Goal: Transaction & Acquisition: Purchase product/service

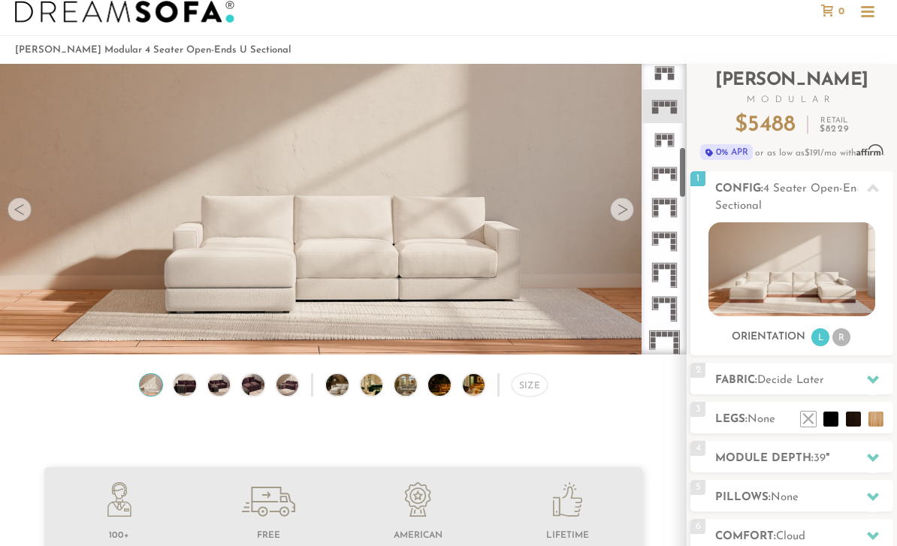
scroll to position [459, 0]
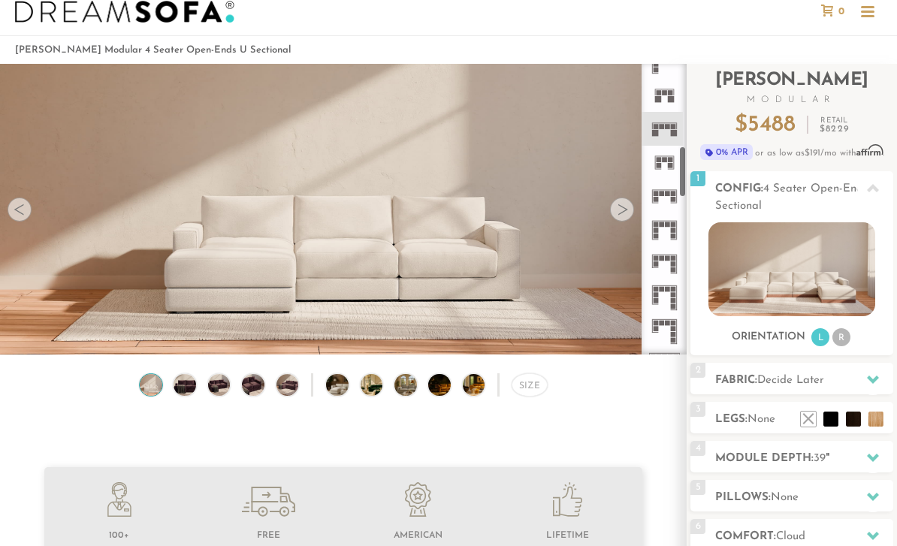
click at [669, 131] on icon at bounding box center [664, 129] width 34 height 34
click at [666, 134] on icon at bounding box center [664, 129] width 34 height 34
click at [666, 170] on icon at bounding box center [664, 163] width 34 height 34
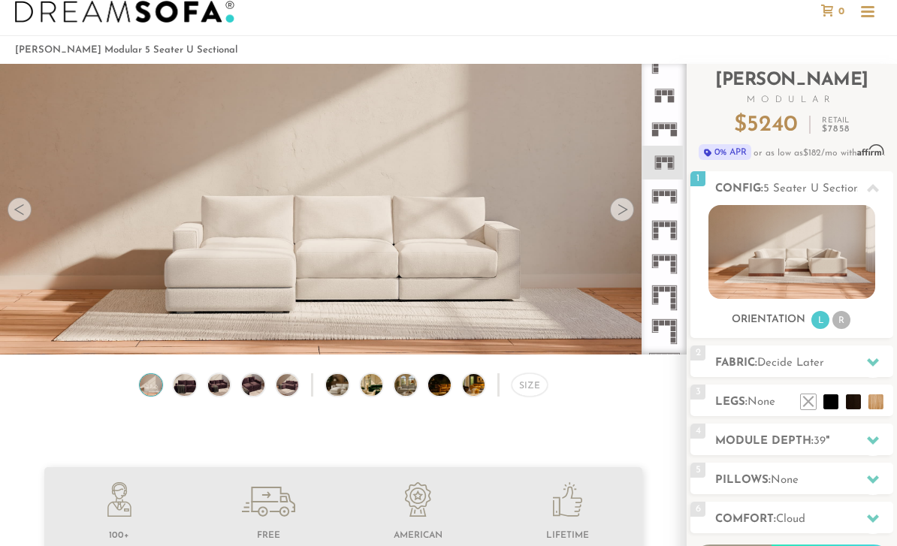
click at [657, 134] on rect at bounding box center [654, 133] width 7 height 7
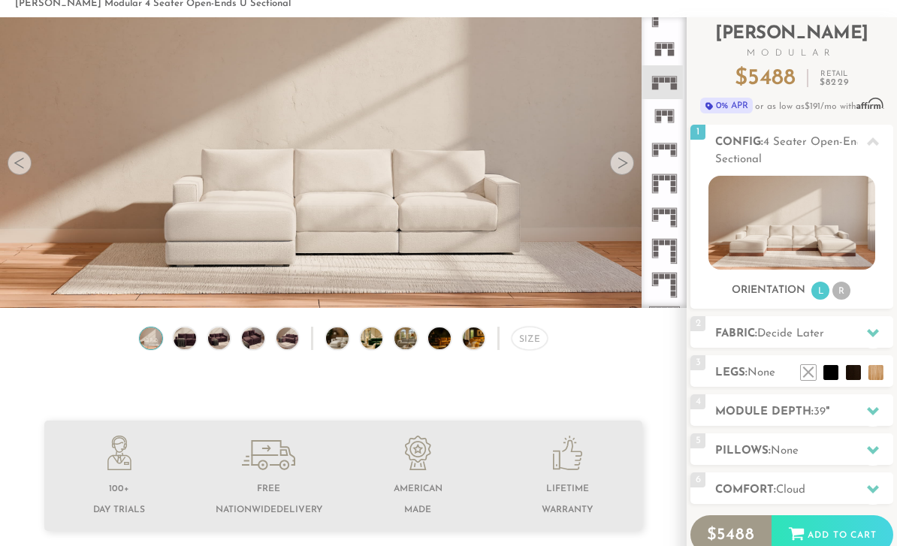
scroll to position [80, 0]
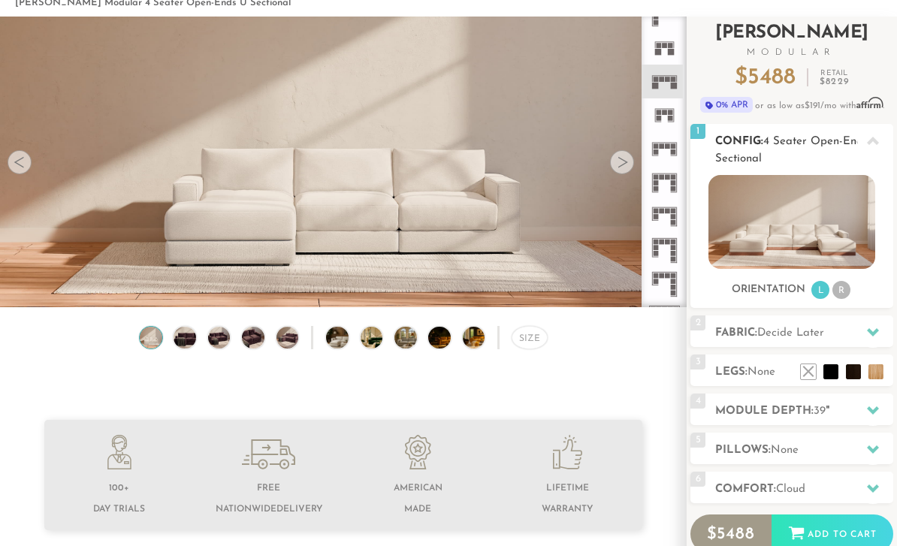
click at [839, 297] on li "R" at bounding box center [841, 291] width 18 height 18
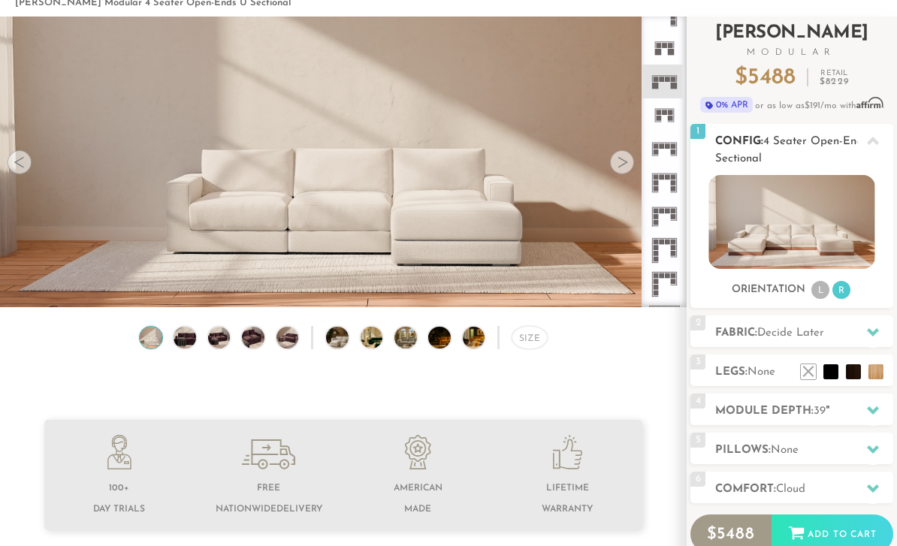
scroll to position [80, 0]
click at [810, 297] on ul "L R" at bounding box center [831, 290] width 42 height 20
click at [816, 289] on li "L" at bounding box center [820, 290] width 18 height 18
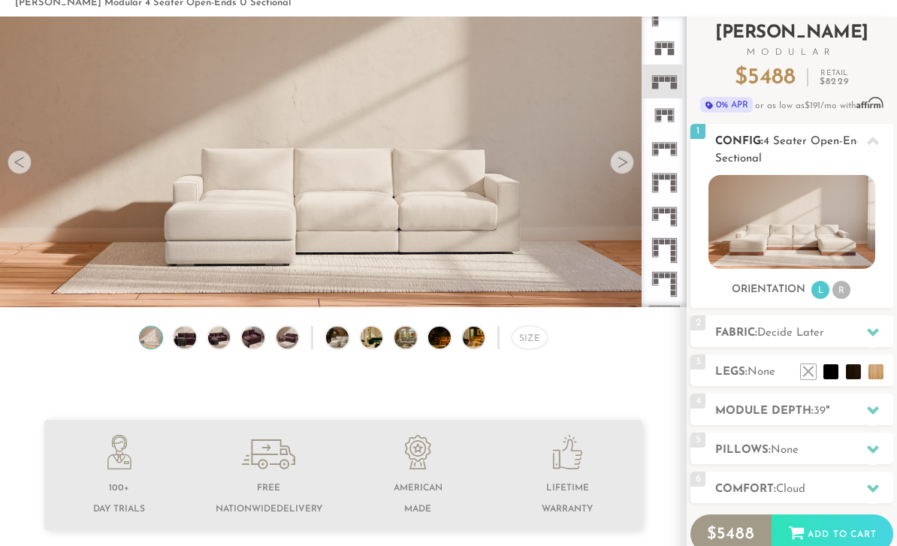
click at [843, 290] on li "R" at bounding box center [841, 290] width 18 height 18
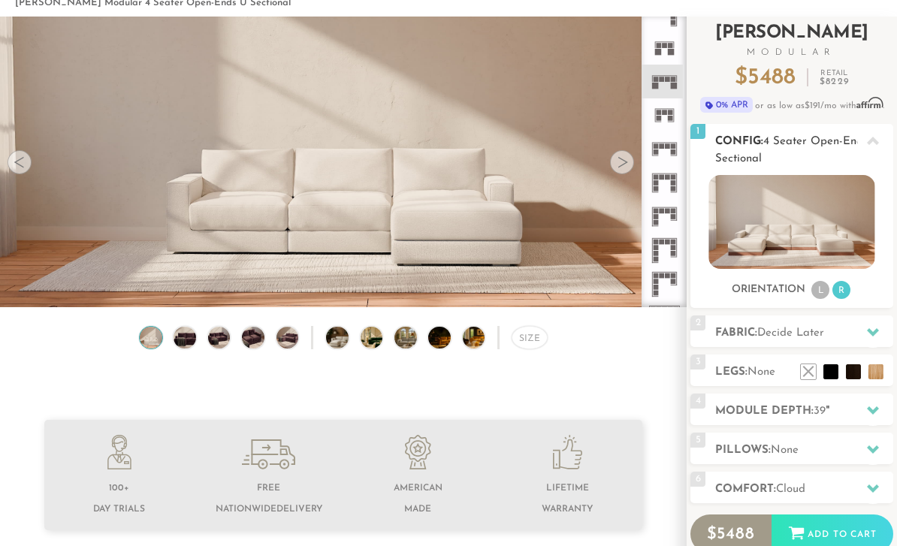
click at [819, 291] on li "L" at bounding box center [820, 290] width 18 height 18
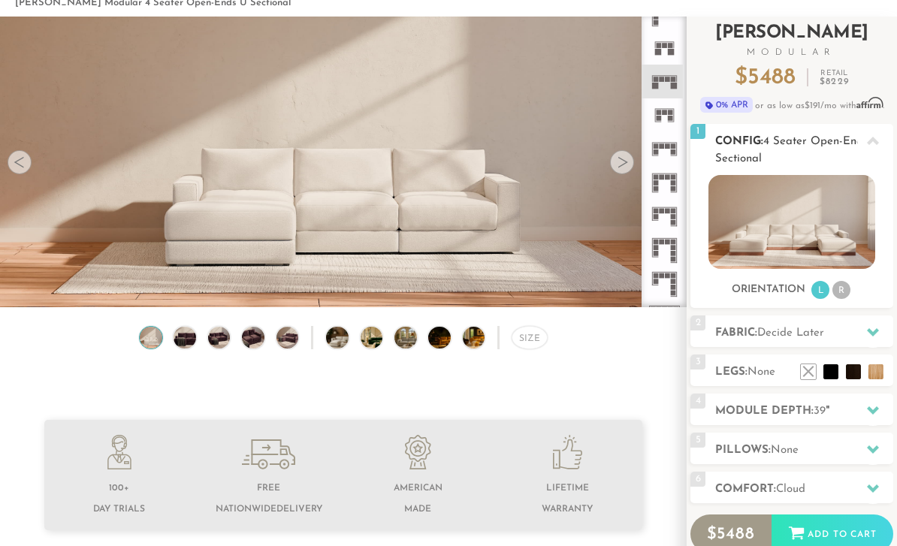
click at [837, 291] on li "R" at bounding box center [841, 290] width 18 height 18
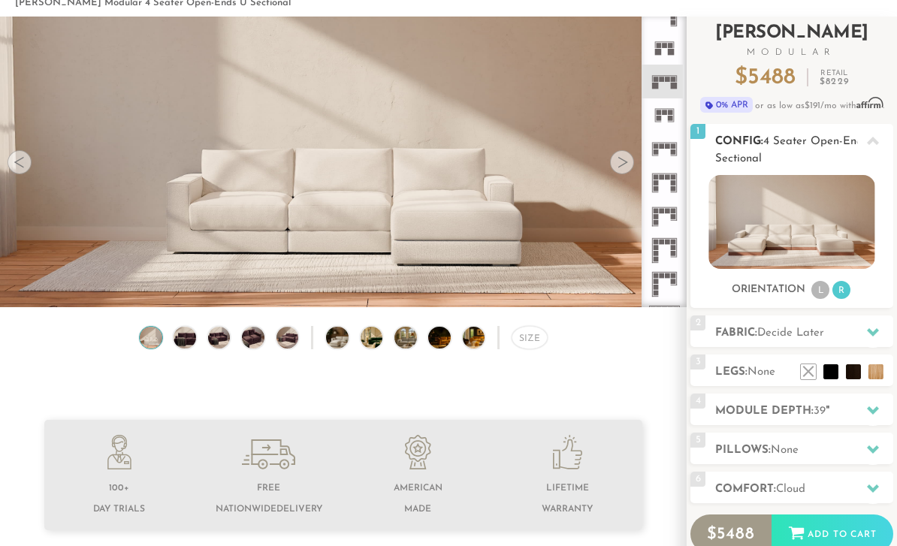
click at [813, 296] on li "L" at bounding box center [820, 290] width 18 height 18
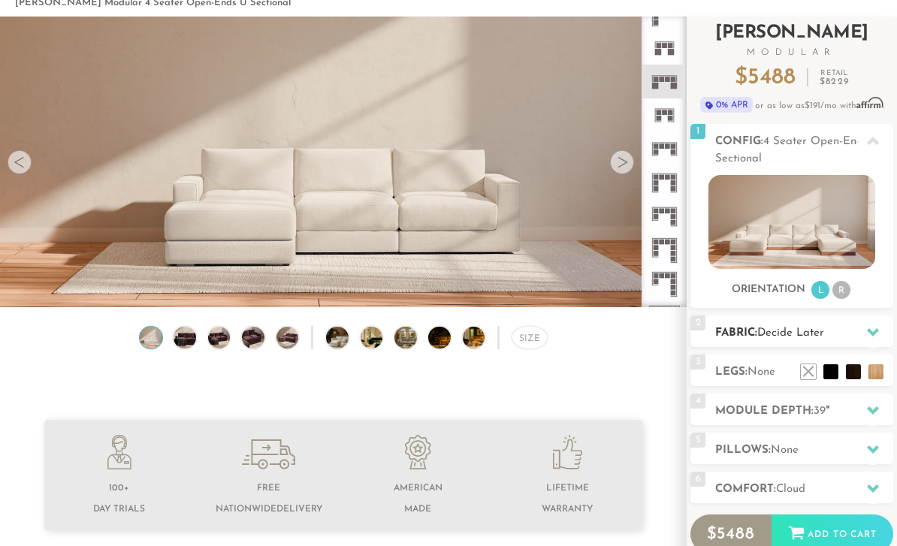
click at [846, 330] on h2 "Fabric: Decide Later" at bounding box center [804, 332] width 178 height 17
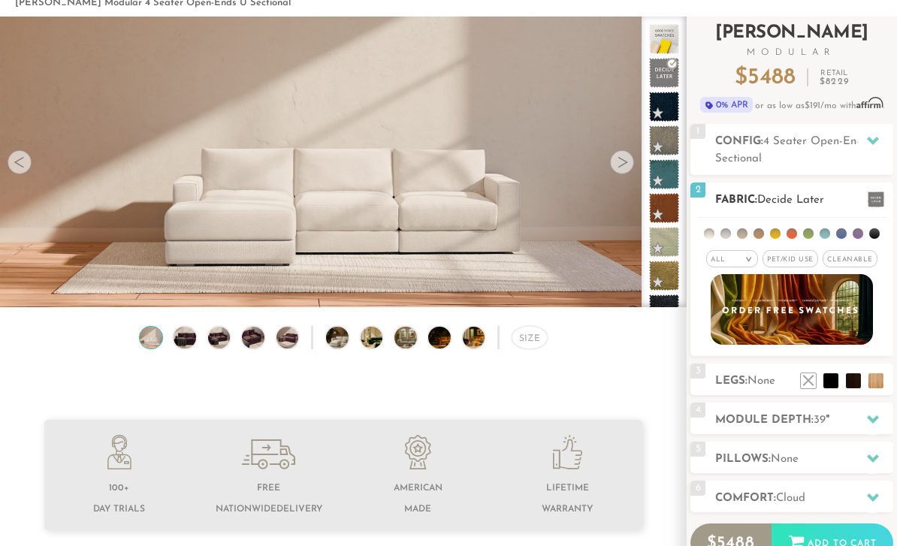
click at [872, 188] on div at bounding box center [873, 199] width 32 height 31
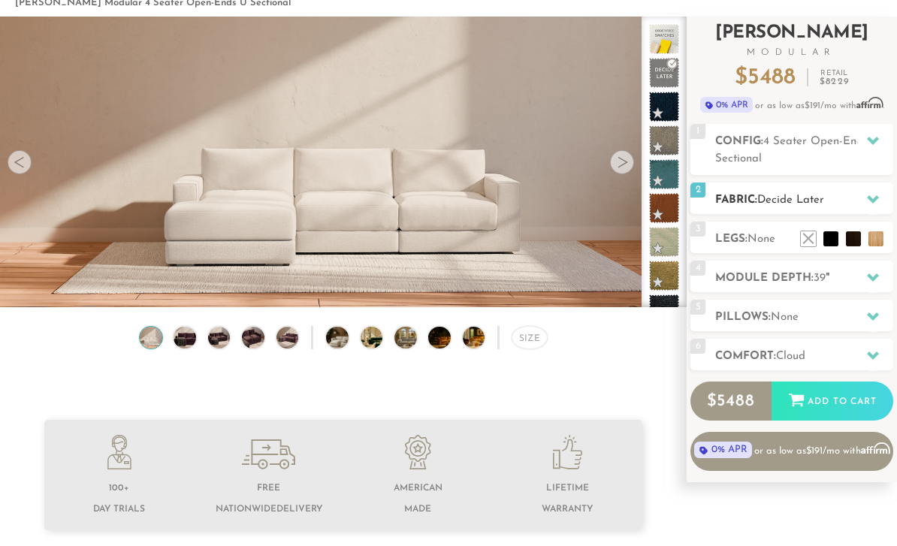
click at [866, 191] on div at bounding box center [873, 199] width 32 height 31
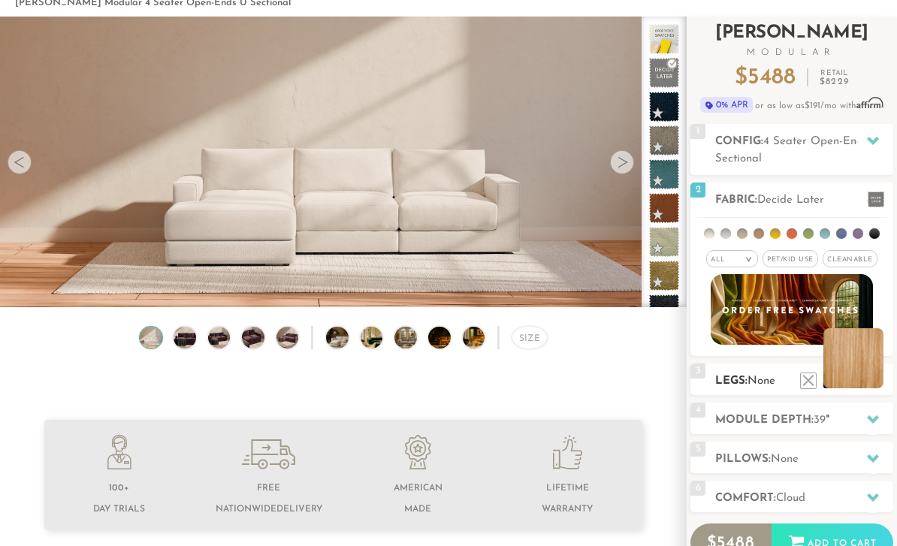
click at [868, 380] on li at bounding box center [853, 358] width 60 height 60
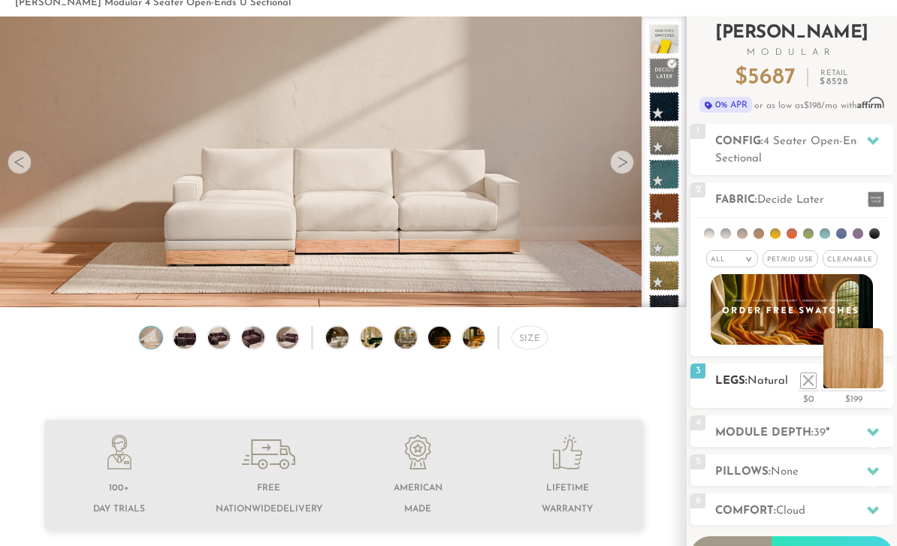
click at [839, 378] on li at bounding box center [853, 358] width 60 height 60
click at [737, 393] on div "3 Legs: Natural $0 $199 Nailheads:" at bounding box center [791, 385] width 203 height 44
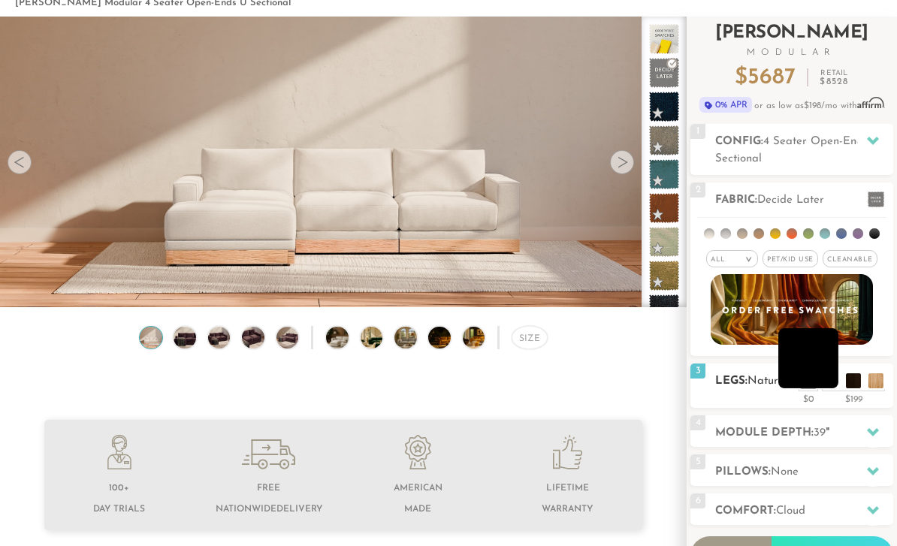
click at [825, 385] on li at bounding box center [808, 358] width 60 height 60
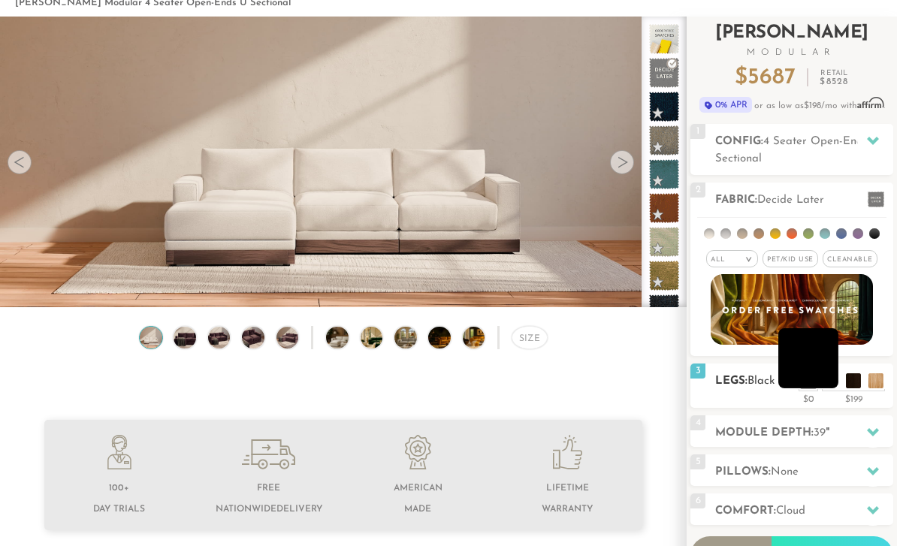
click at [843, 381] on ul at bounding box center [842, 377] width 90 height 23
click at [854, 378] on li at bounding box center [831, 358] width 60 height 60
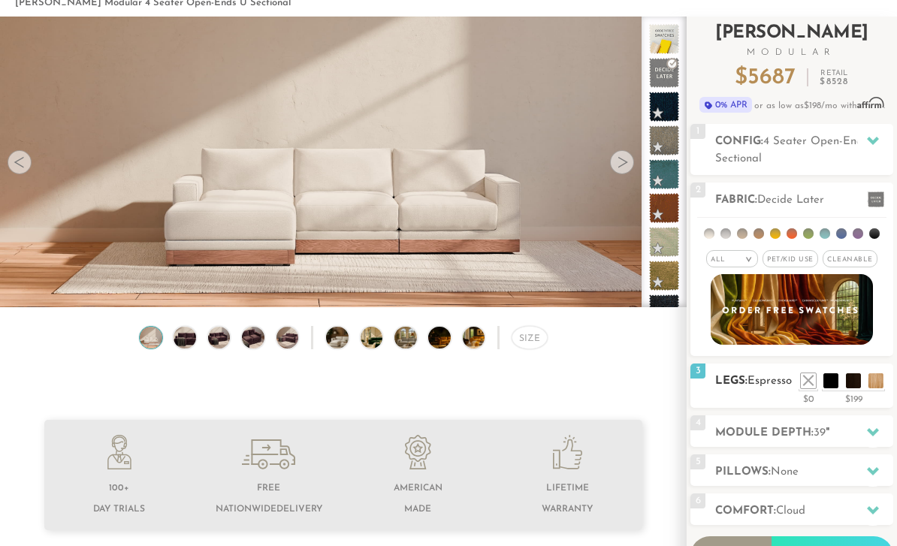
click at [883, 408] on div "3 Legs: Espresso $0 $199 Nailheads:" at bounding box center [791, 385] width 203 height 44
click at [801, 382] on li at bounding box center [785, 358] width 60 height 60
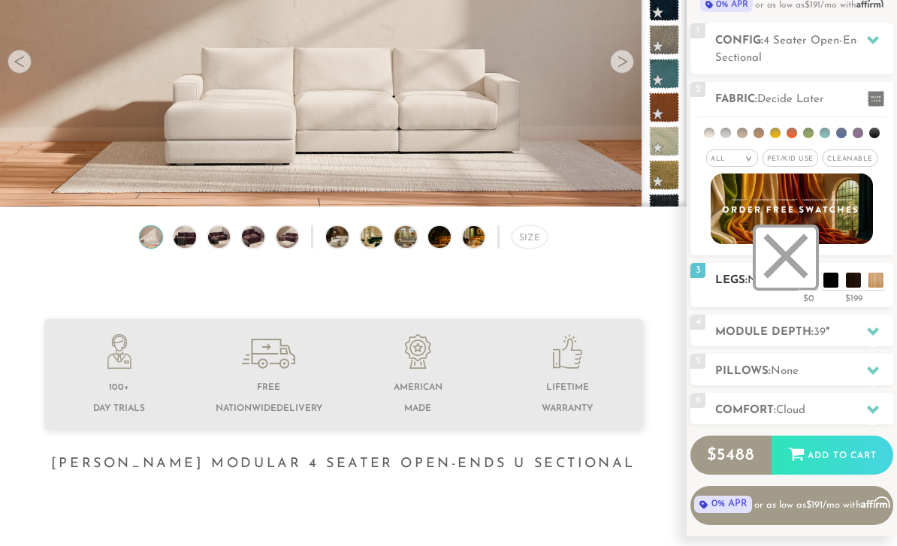
scroll to position [181, 0]
click at [855, 339] on h2 "Module Depth: 39 "" at bounding box center [804, 332] width 178 height 17
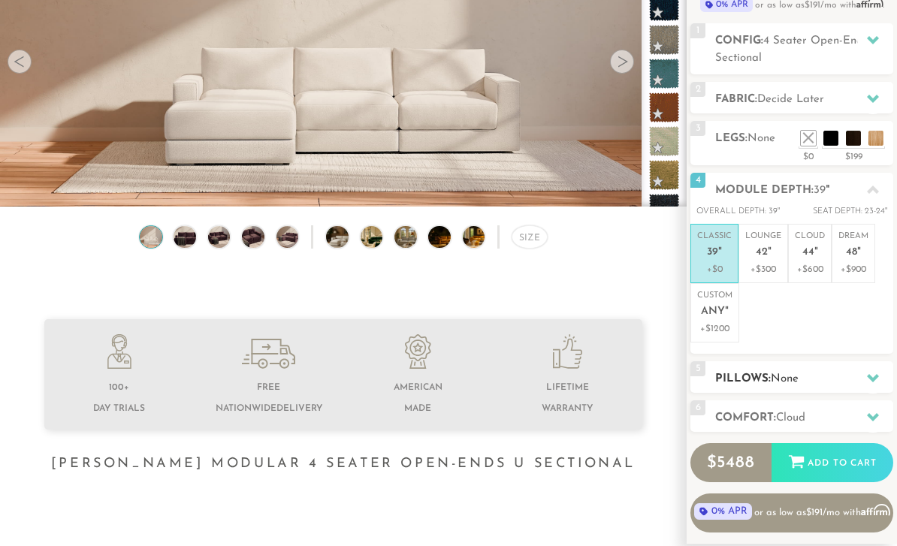
click at [834, 366] on div "5 Pillows: None" at bounding box center [791, 377] width 203 height 32
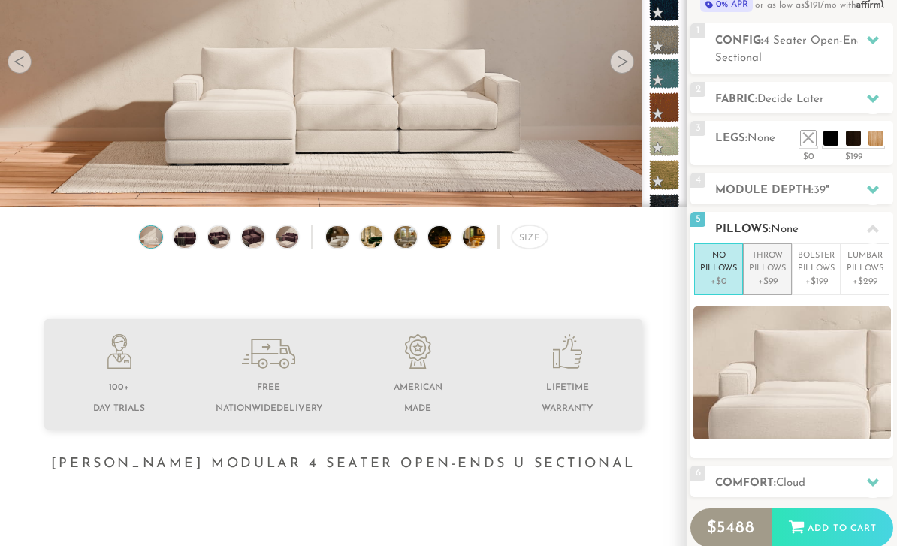
click at [771, 285] on p "+$99" at bounding box center [767, 282] width 37 height 14
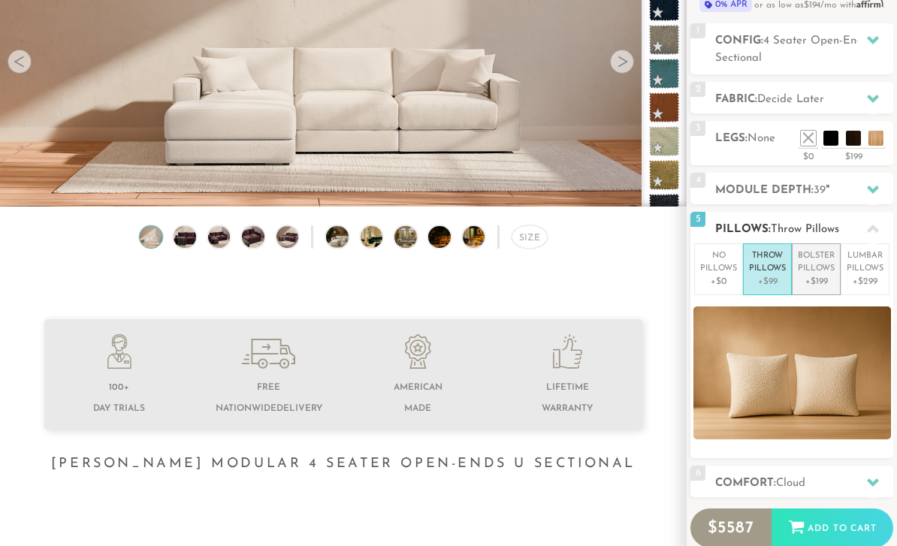
click at [821, 266] on p "Bolster Pillows" at bounding box center [816, 262] width 37 height 25
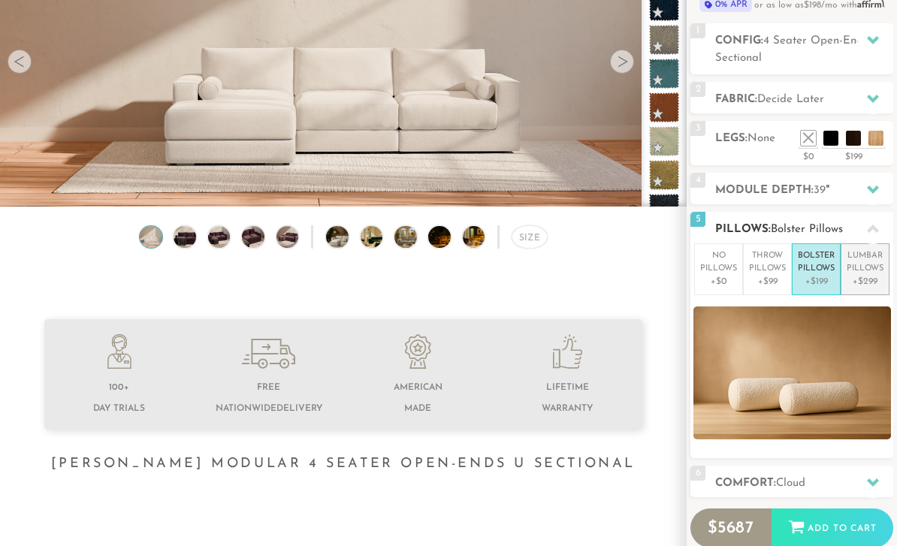
click at [867, 275] on p "+$299" at bounding box center [864, 282] width 37 height 14
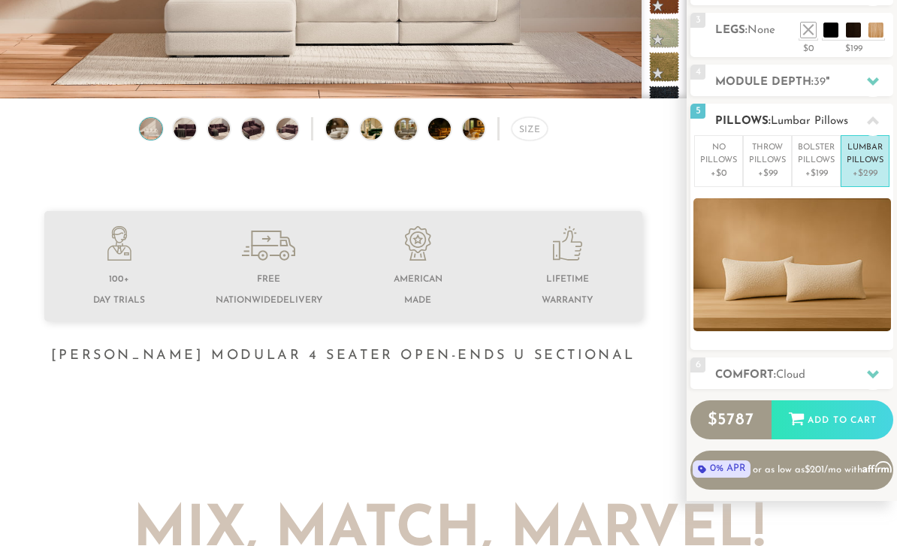
scroll to position [289, 0]
click at [849, 362] on div "6 Comfort: the Cloud soft" at bounding box center [791, 373] width 203 height 32
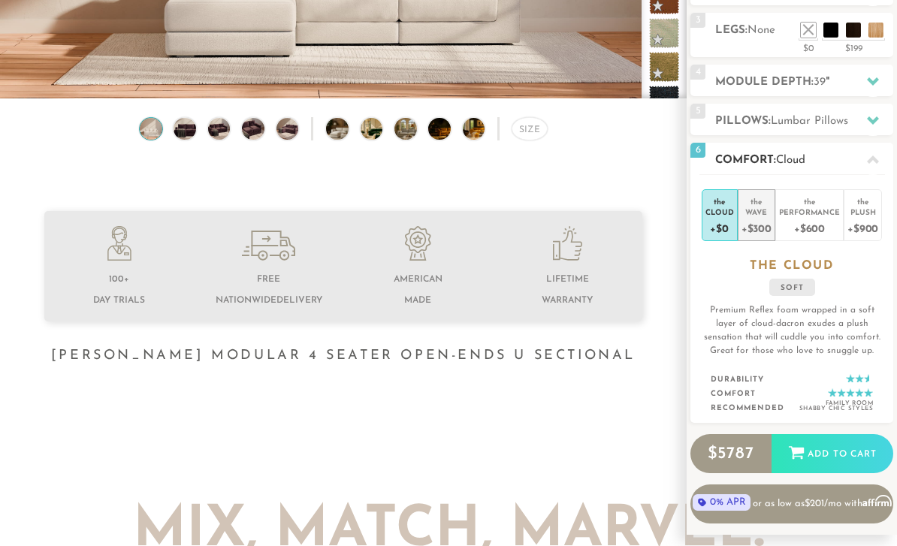
click at [765, 209] on div "Wave" at bounding box center [756, 212] width 30 height 11
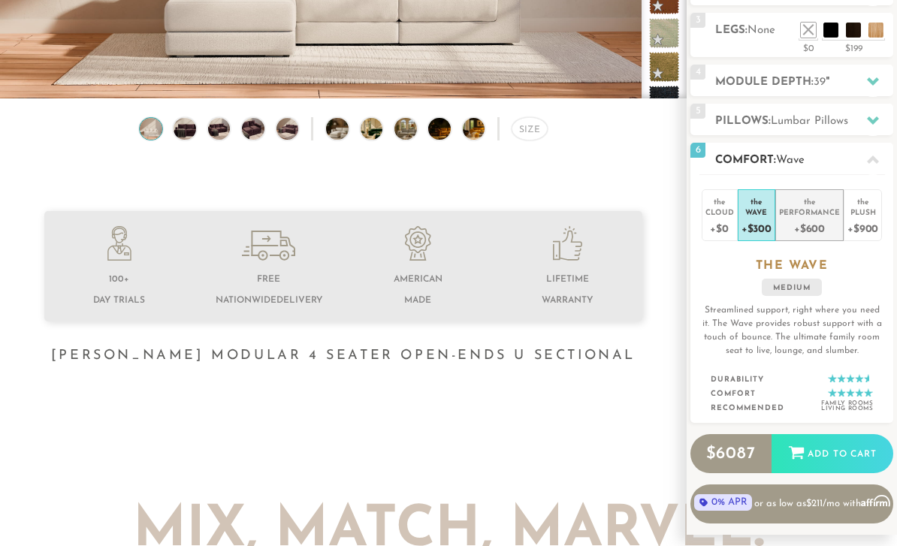
click at [823, 231] on div "+$600" at bounding box center [809, 228] width 61 height 22
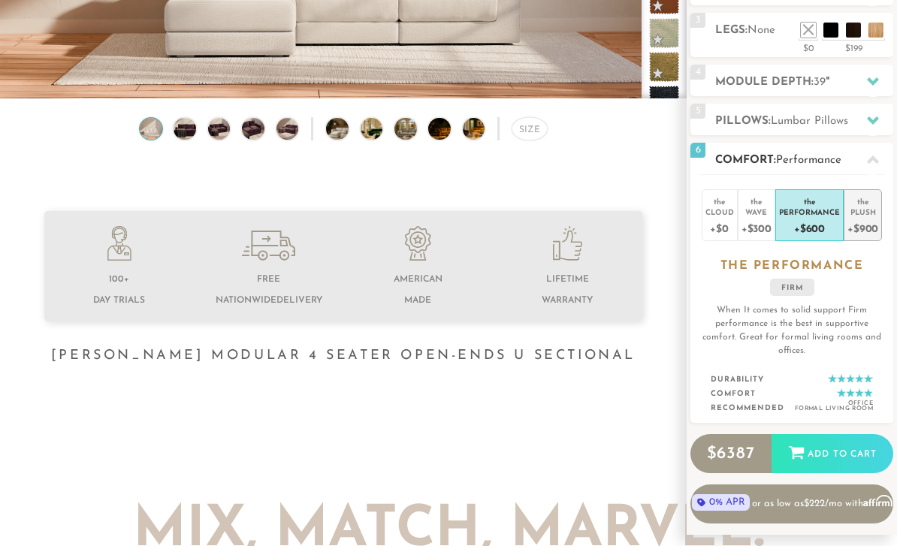
click at [865, 216] on div "Plush" at bounding box center [862, 212] width 31 height 11
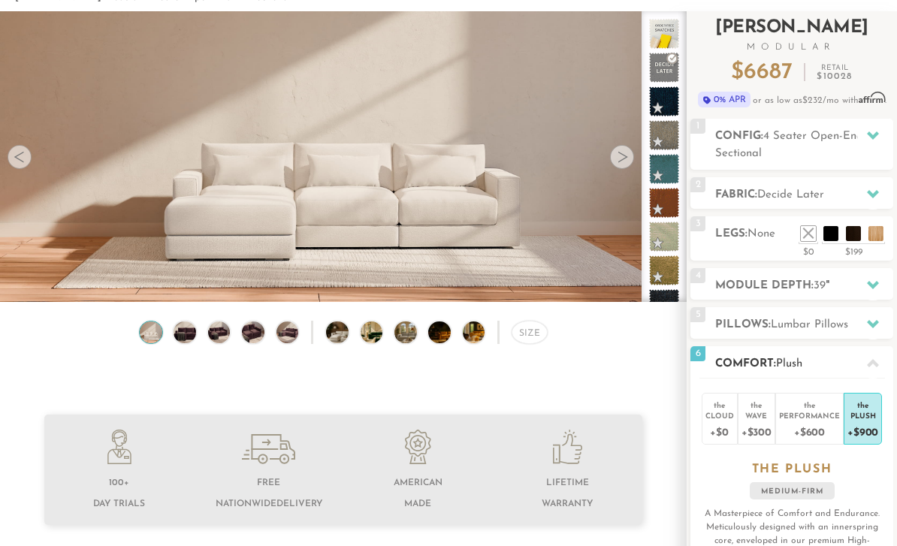
scroll to position [82, 0]
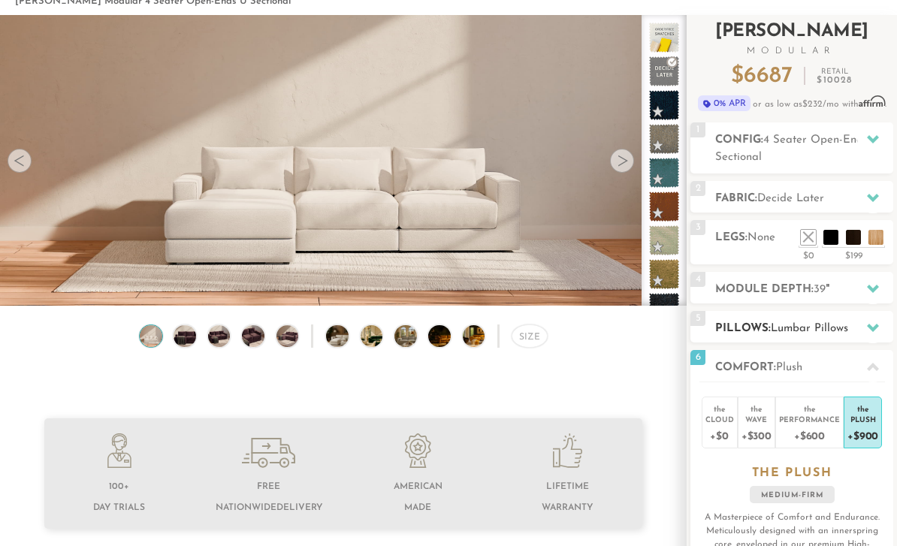
click at [867, 315] on div at bounding box center [873, 327] width 32 height 31
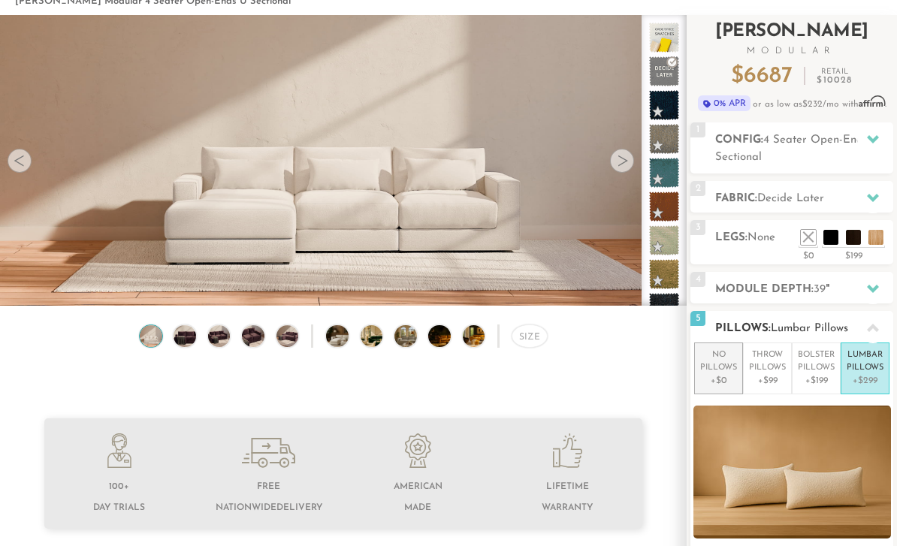
click at [721, 363] on p "No Pillows" at bounding box center [718, 361] width 37 height 25
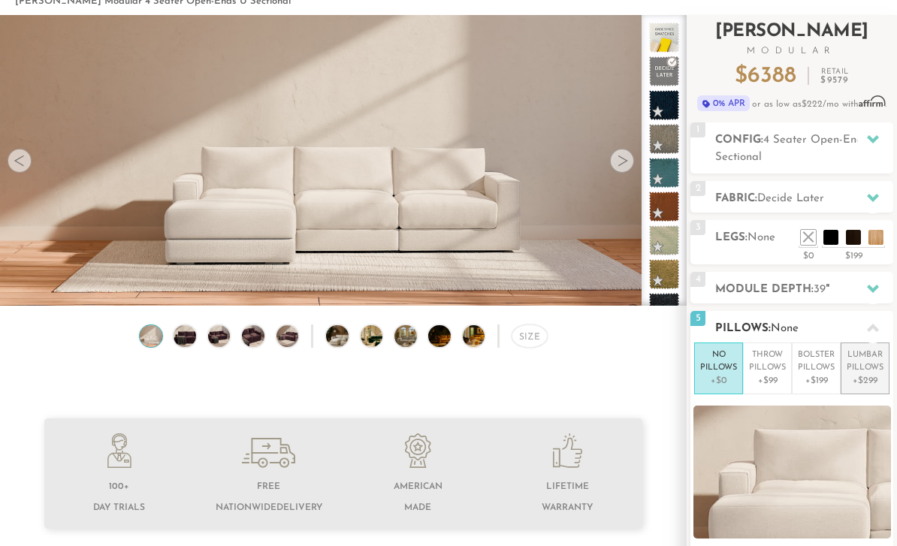
click at [870, 353] on p "Lumbar Pillows" at bounding box center [864, 361] width 37 height 25
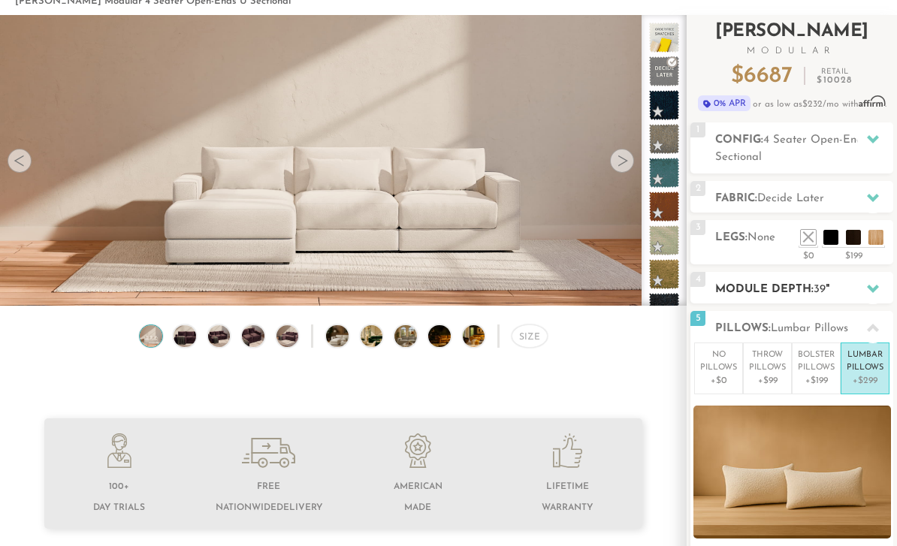
click at [713, 281] on div "4 Module Depth: 39 "" at bounding box center [791, 288] width 203 height 32
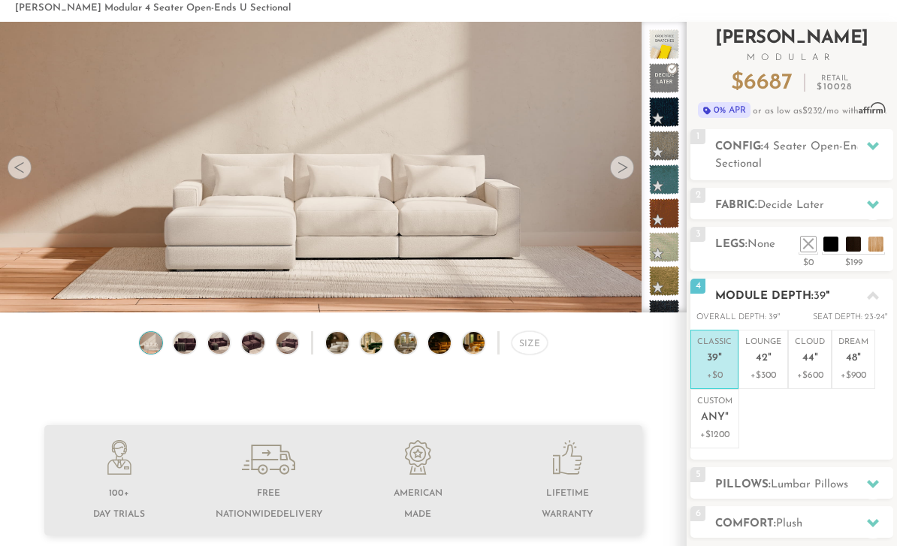
scroll to position [75, 0]
click at [867, 141] on icon at bounding box center [873, 146] width 12 height 12
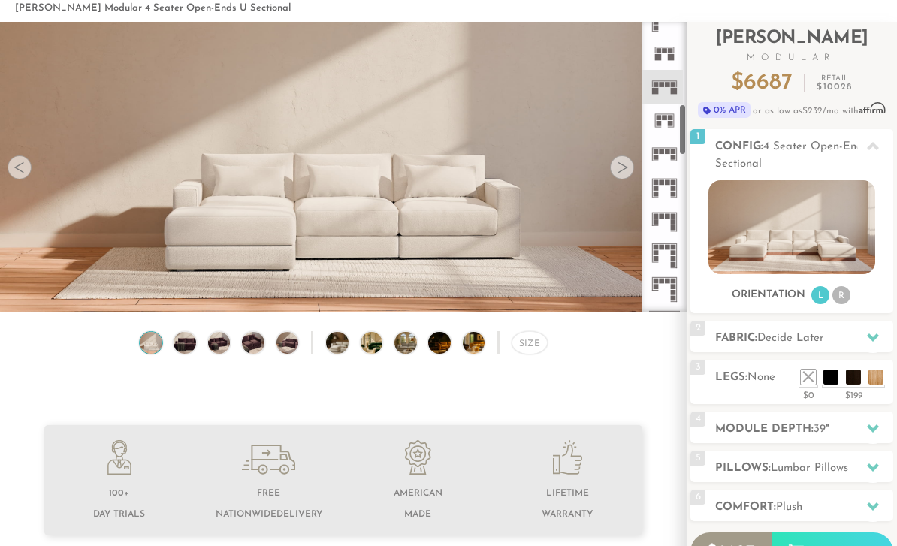
click at [662, 156] on icon at bounding box center [664, 154] width 34 height 34
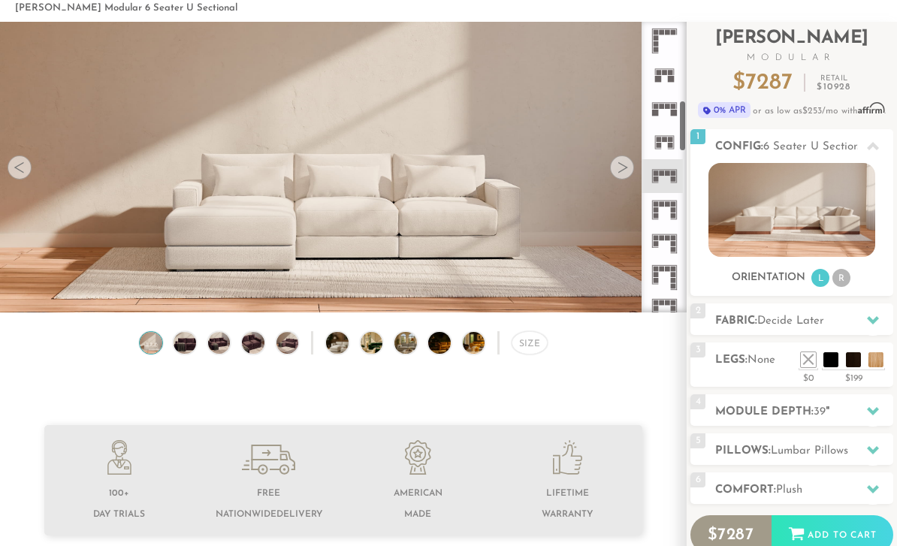
scroll to position [435, 0]
click at [659, 147] on rect at bounding box center [658, 147] width 5 height 5
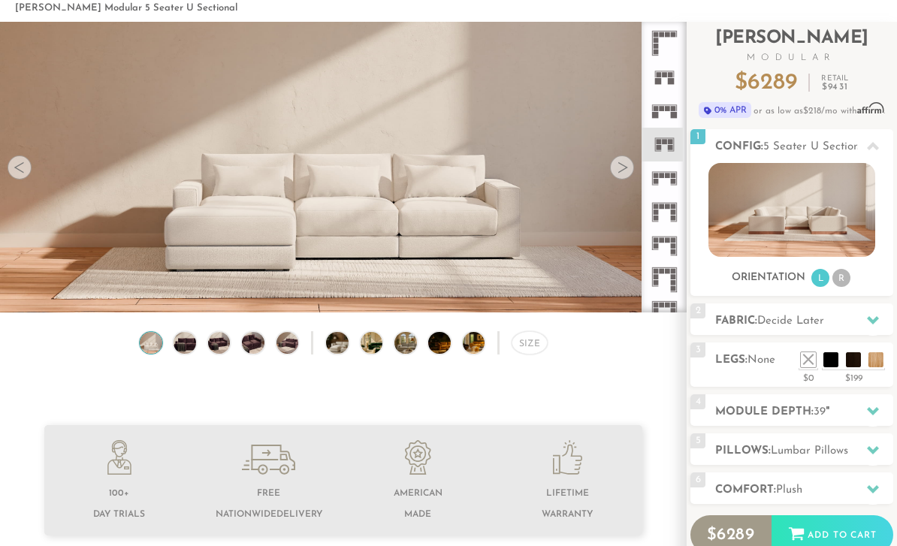
click at [667, 114] on icon at bounding box center [664, 111] width 34 height 34
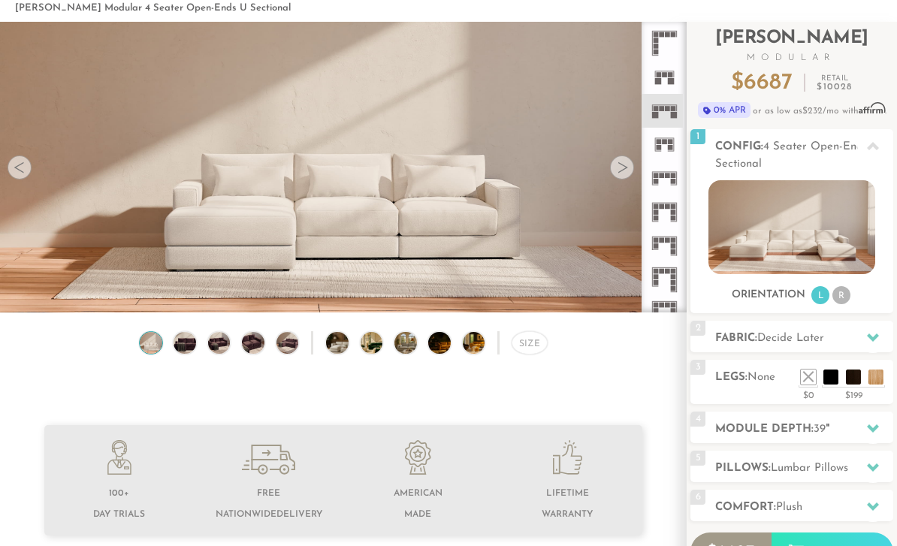
click at [663, 86] on icon at bounding box center [664, 77] width 34 height 34
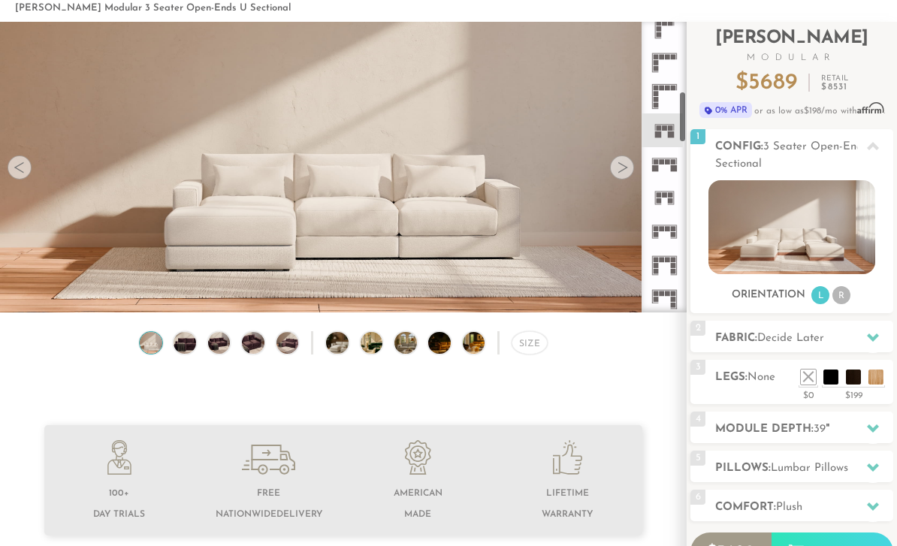
scroll to position [378, 0]
click at [673, 98] on icon at bounding box center [664, 100] width 34 height 34
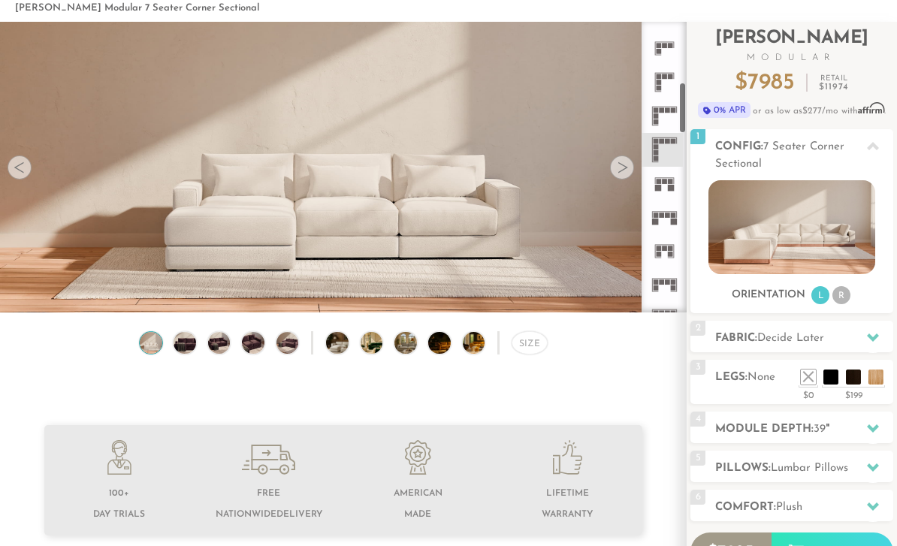
scroll to position [320, 0]
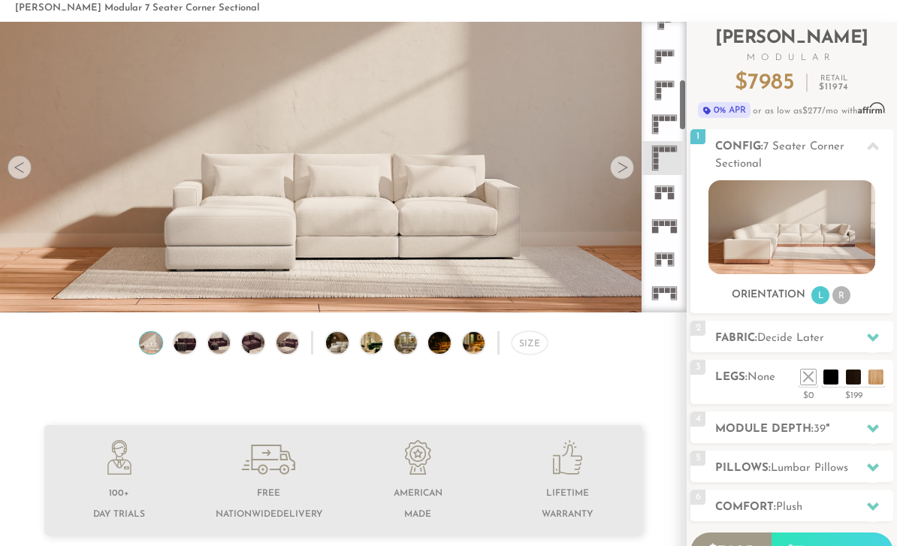
click at [672, 127] on icon at bounding box center [664, 124] width 34 height 34
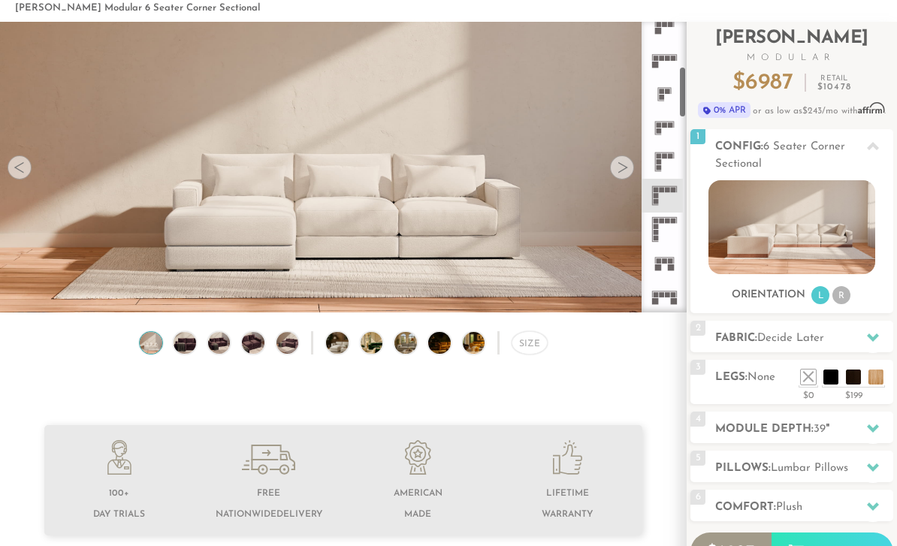
scroll to position [247, 0]
click at [673, 159] on icon at bounding box center [664, 163] width 34 height 34
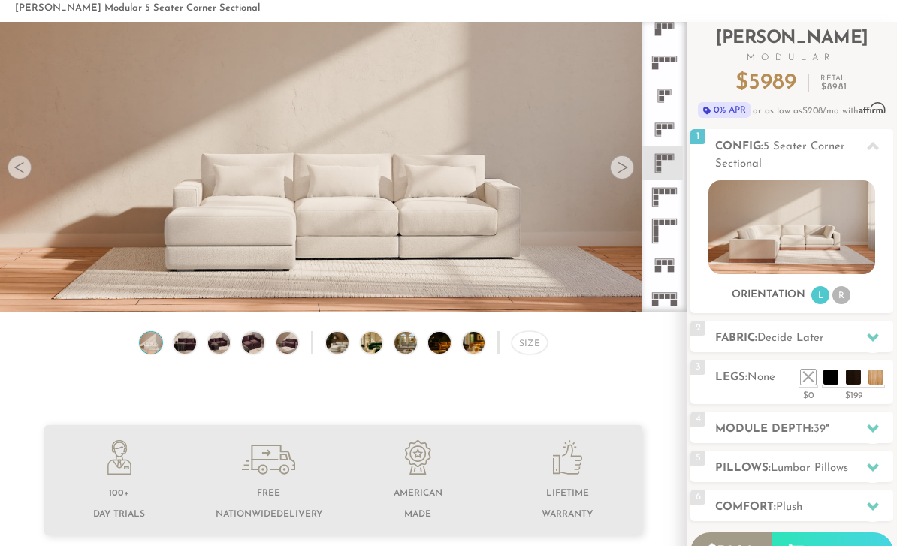
click at [662, 128] on icon at bounding box center [664, 130] width 34 height 34
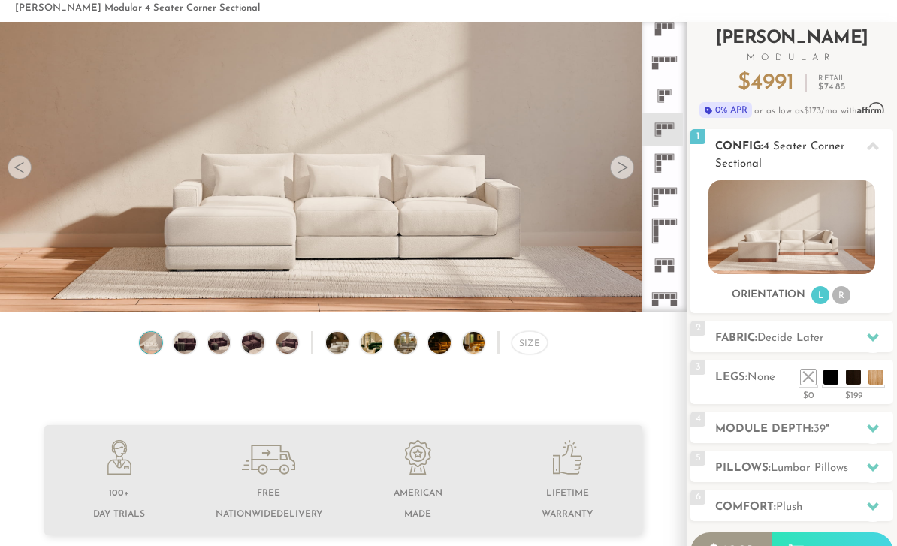
click at [840, 295] on li "R" at bounding box center [841, 295] width 18 height 18
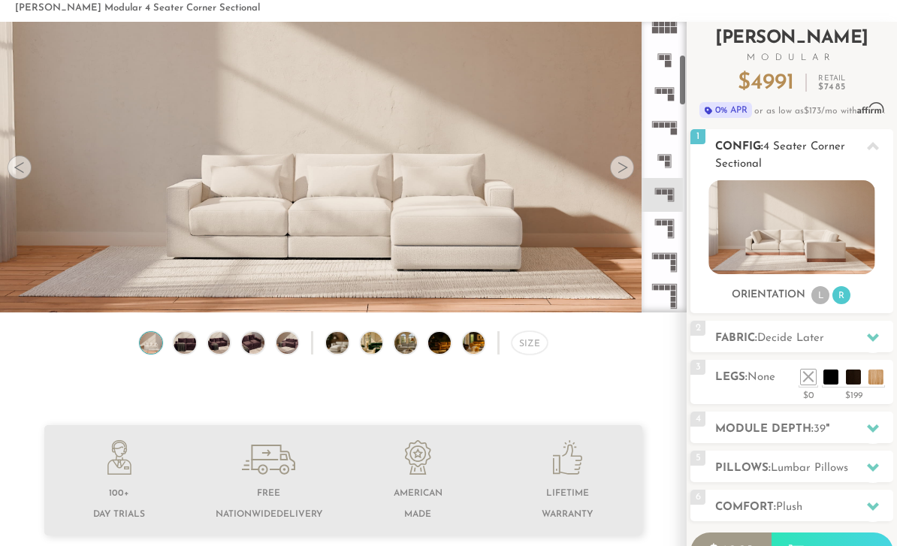
scroll to position [181, 0]
click at [671, 128] on rect at bounding box center [672, 125] width 5 height 5
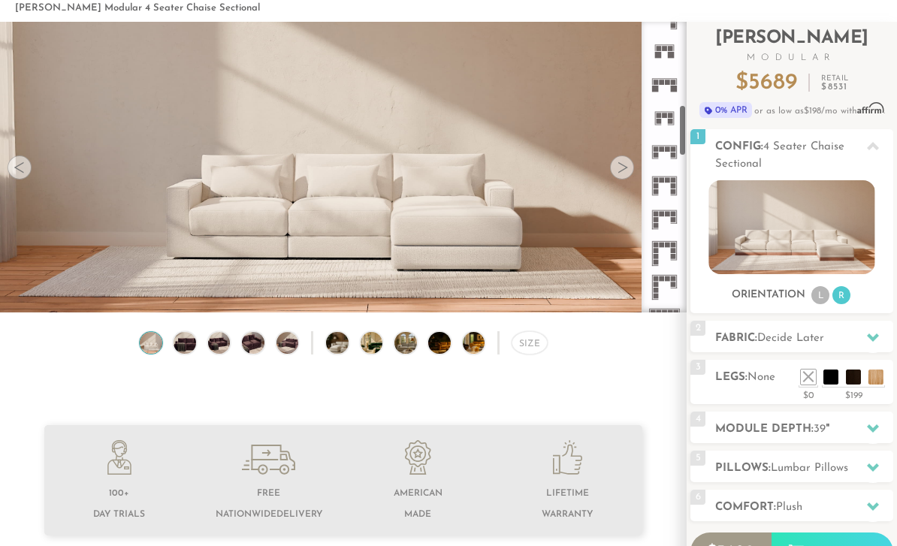
scroll to position [459, 0]
click at [666, 160] on icon at bounding box center [664, 154] width 34 height 34
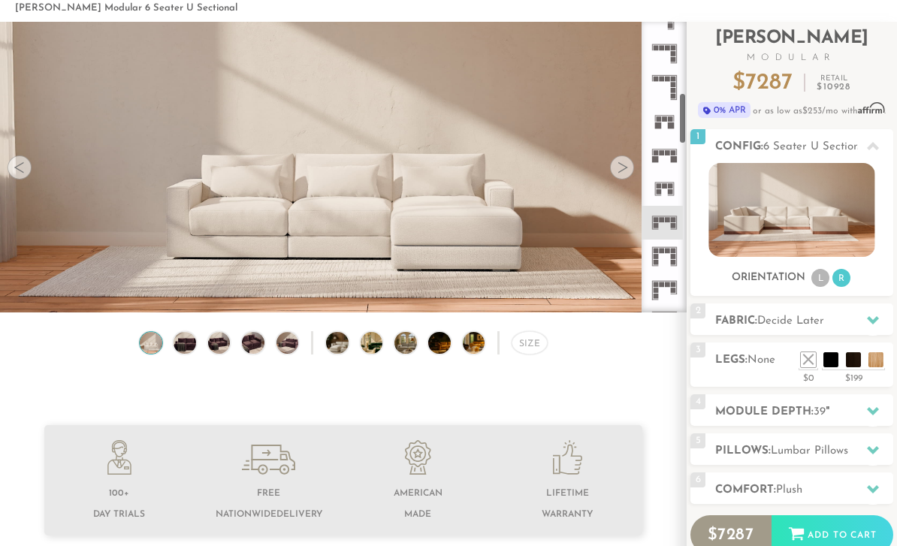
scroll to position [388, 0]
click at [674, 152] on rect at bounding box center [663, 151] width 25 height 1
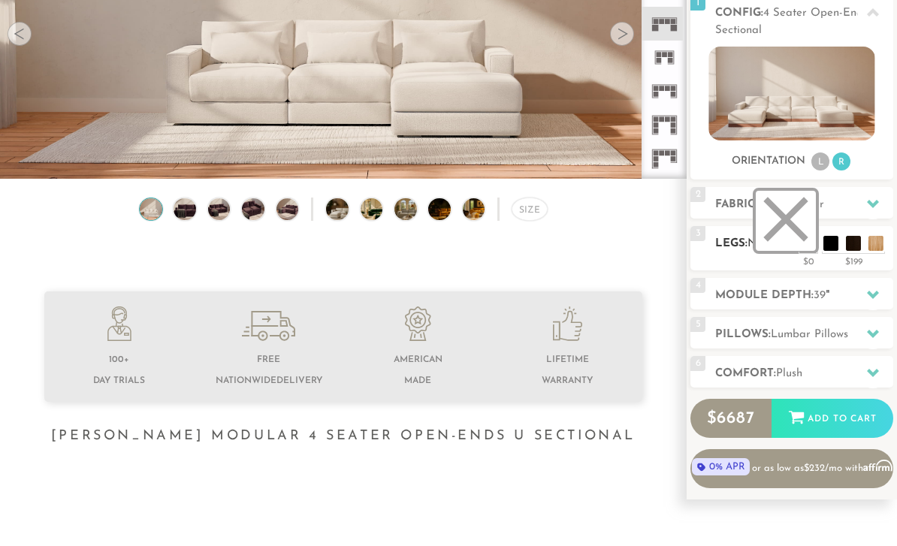
scroll to position [209, 0]
click at [803, 250] on li at bounding box center [785, 221] width 60 height 60
click at [794, 232] on li at bounding box center [785, 221] width 60 height 60
click at [854, 195] on div "2 Fabric: Decide Later" at bounding box center [791, 203] width 203 height 32
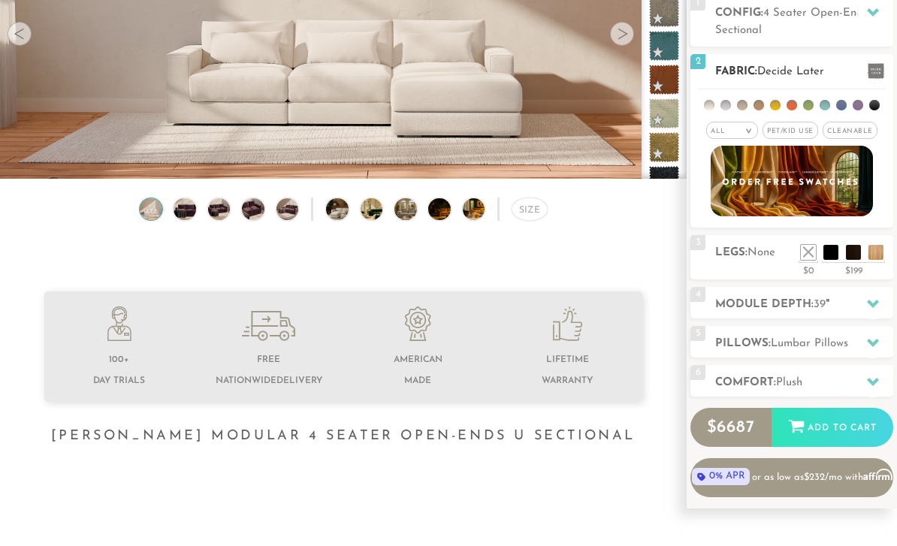
click at [708, 107] on li at bounding box center [709, 105] width 11 height 11
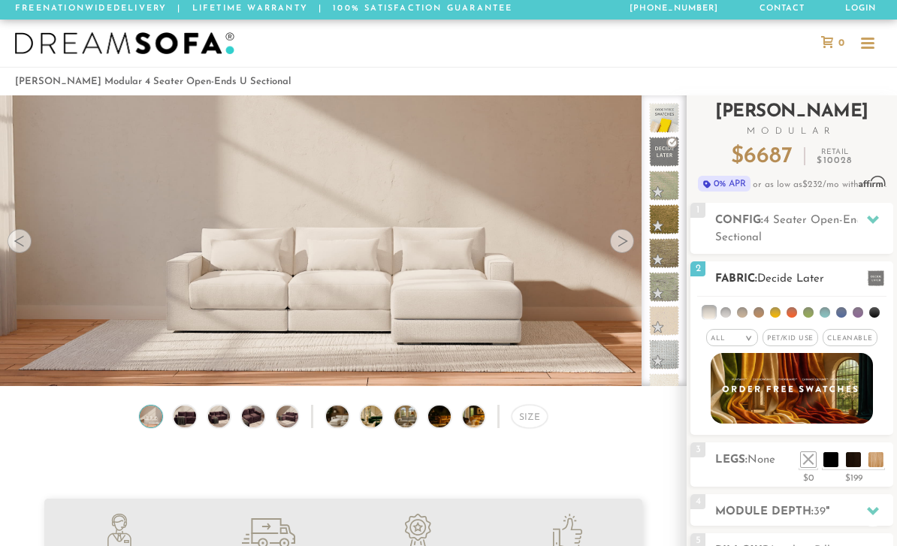
scroll to position [43, 0]
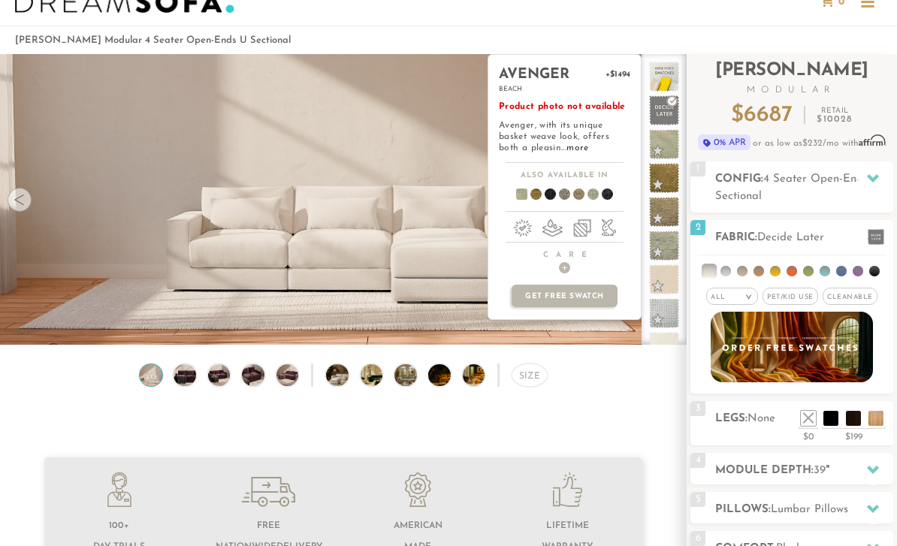
click at [439, 249] on video at bounding box center [343, 170] width 686 height 343
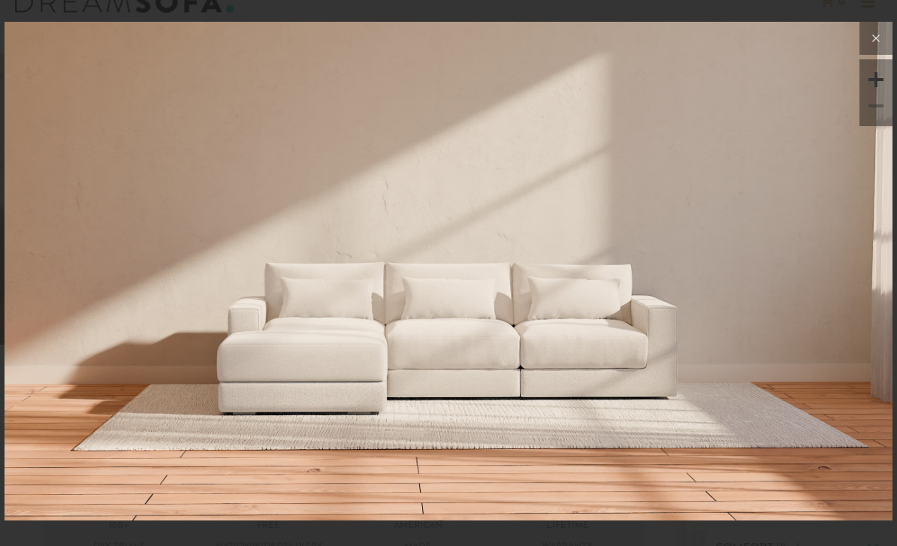
click at [879, 41] on icon at bounding box center [876, 38] width 18 height 18
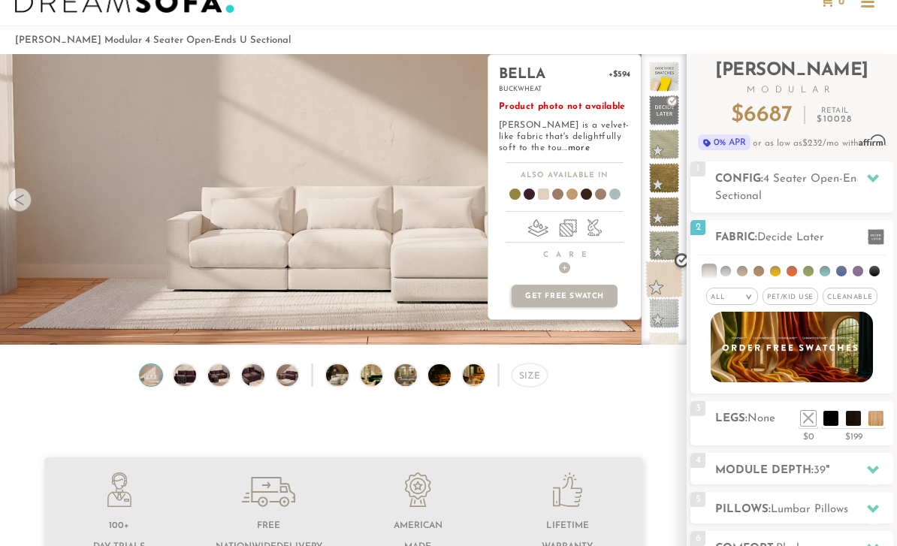
click at [667, 297] on span at bounding box center [664, 280] width 38 height 38
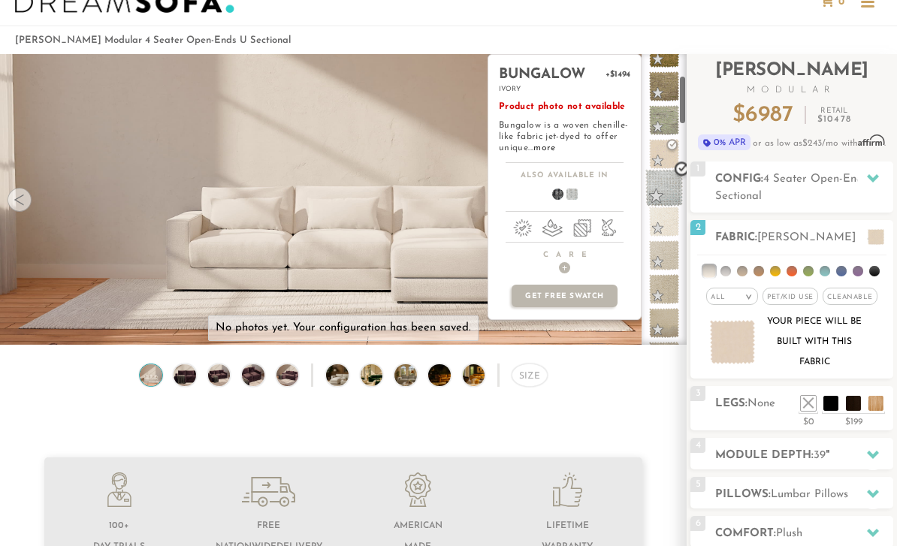
scroll to position [127, 0]
click at [668, 199] on span at bounding box center [664, 186] width 38 height 38
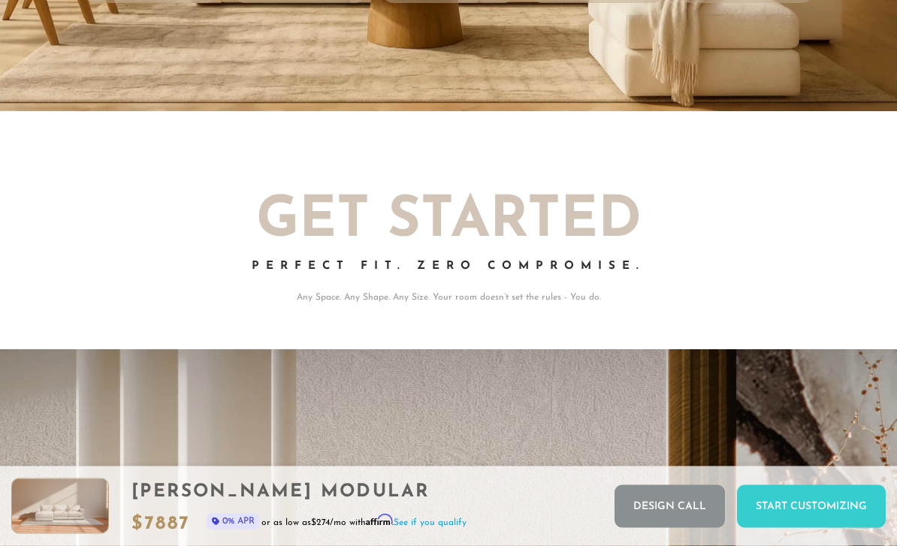
scroll to position [2179, 0]
